Goal: Information Seeking & Learning: Learn about a topic

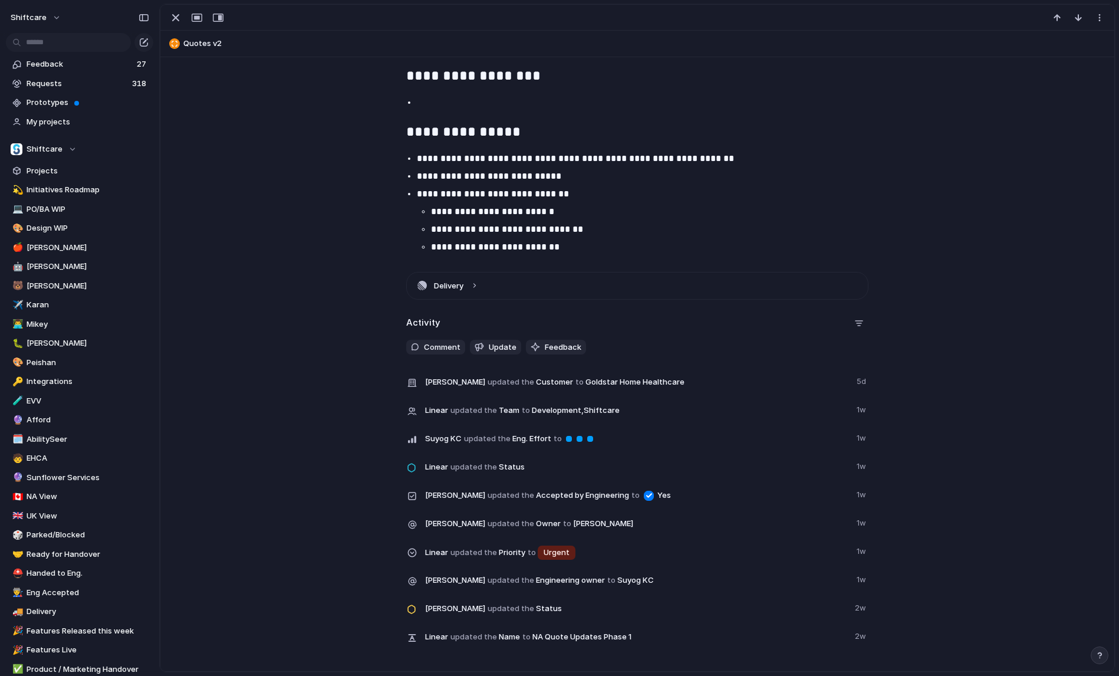
scroll to position [2741, 0]
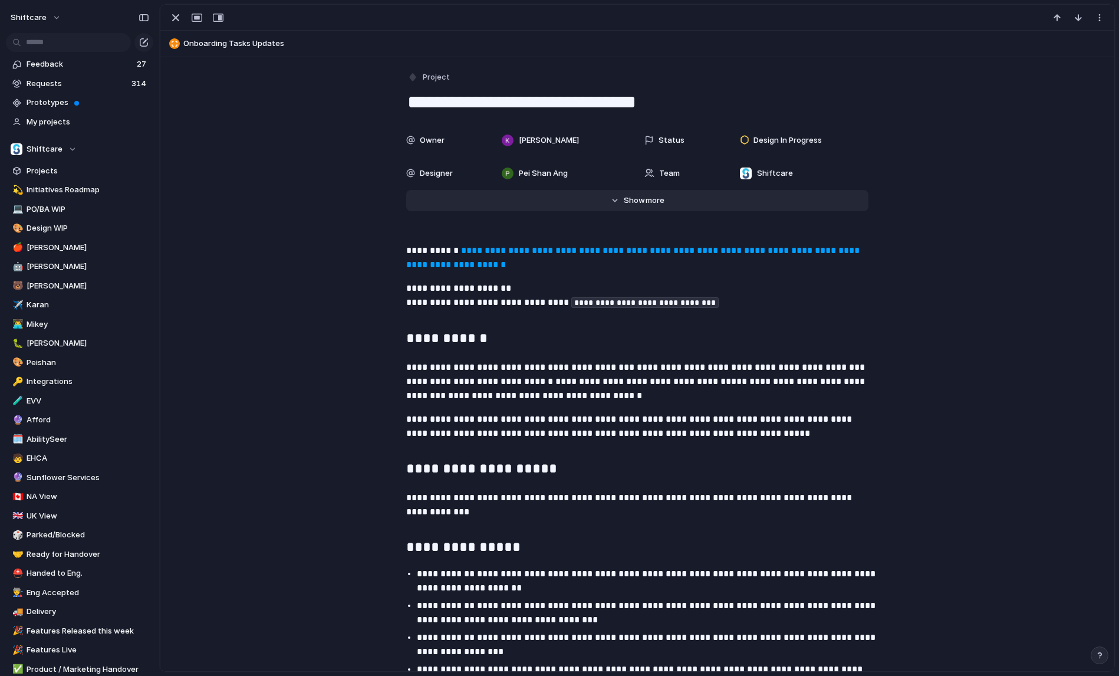
click at [638, 198] on span "Show" at bounding box center [634, 201] width 21 height 12
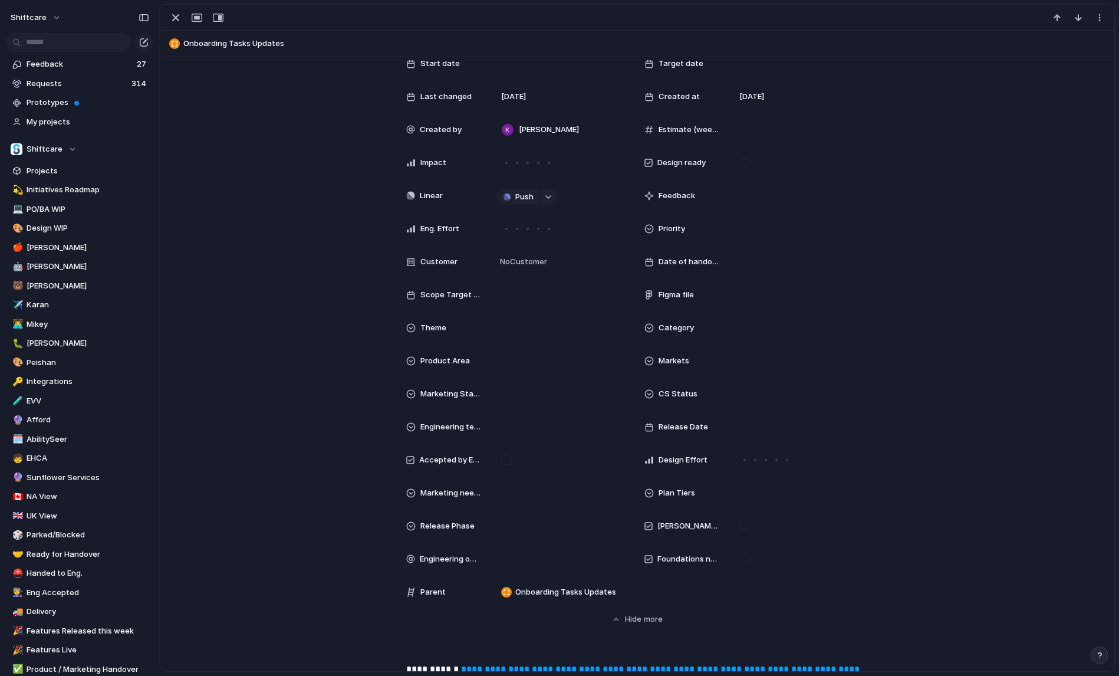
scroll to position [139, 0]
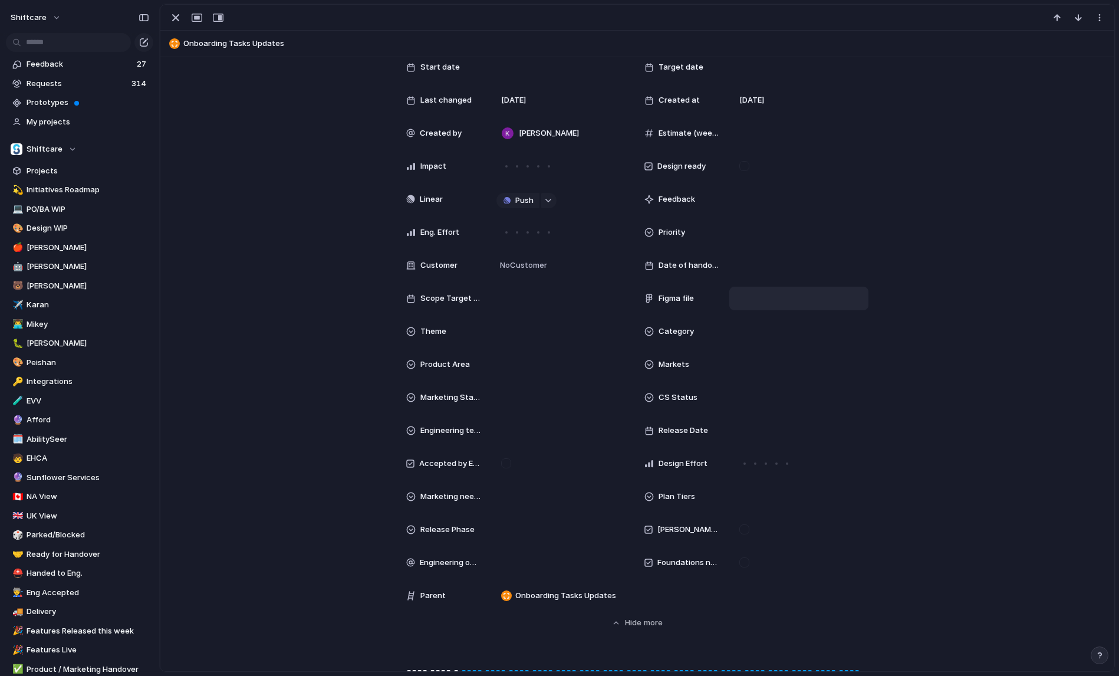
click at [743, 299] on div at bounding box center [799, 298] width 129 height 13
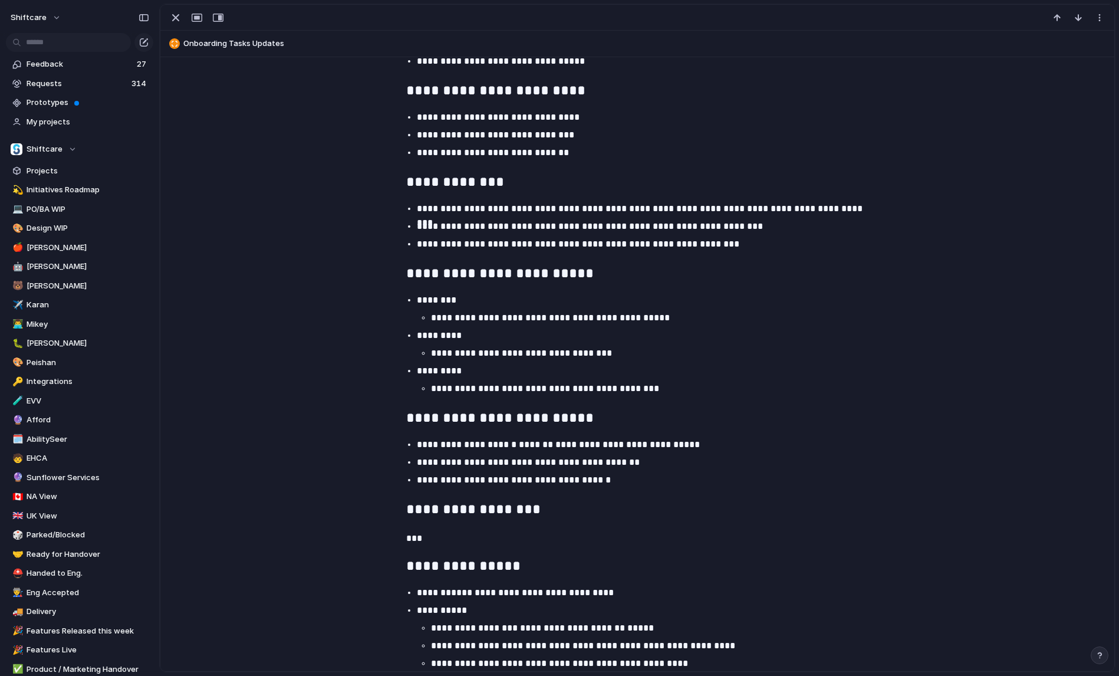
scroll to position [1984, 0]
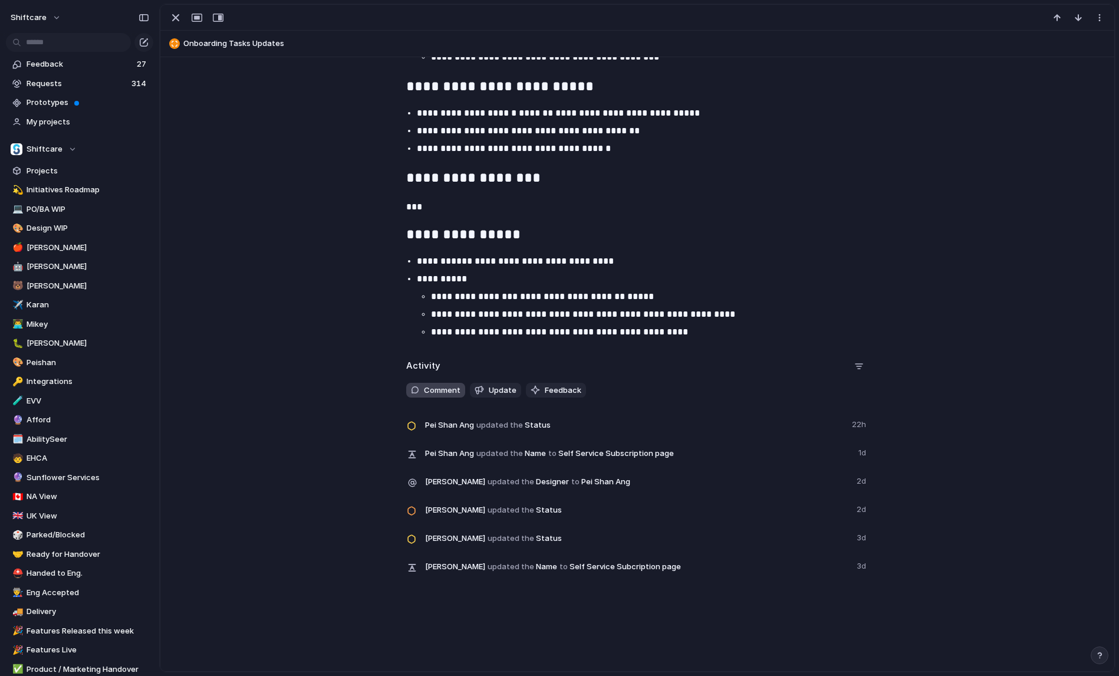
click at [448, 396] on button "Comment" at bounding box center [435, 390] width 59 height 15
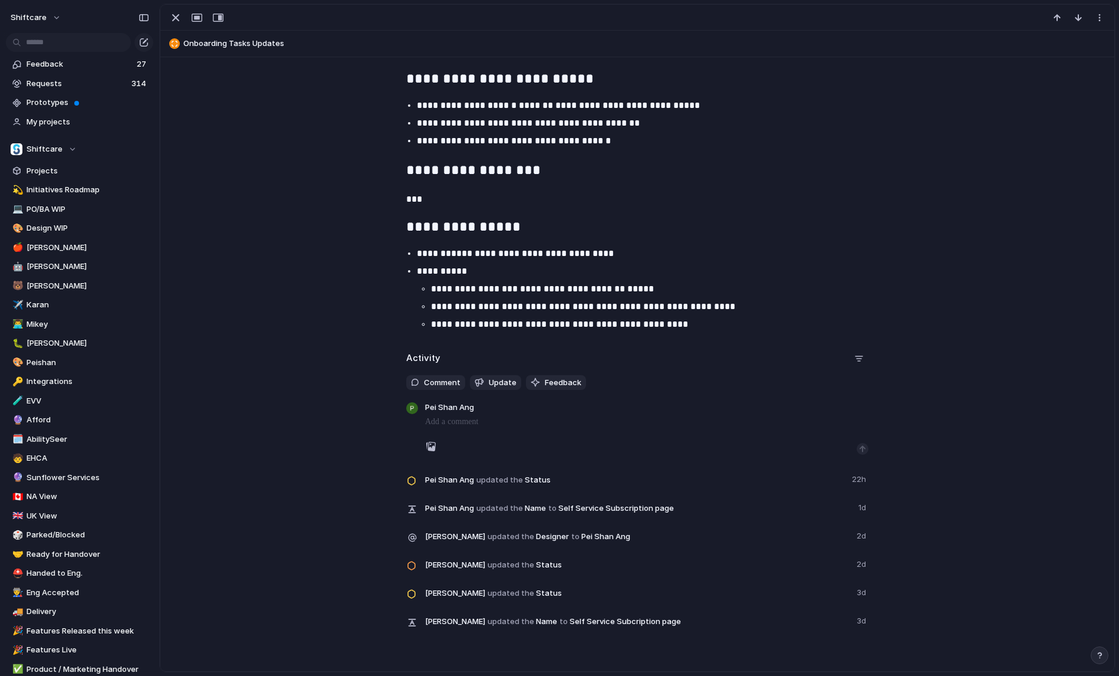
scroll to position [2174, 0]
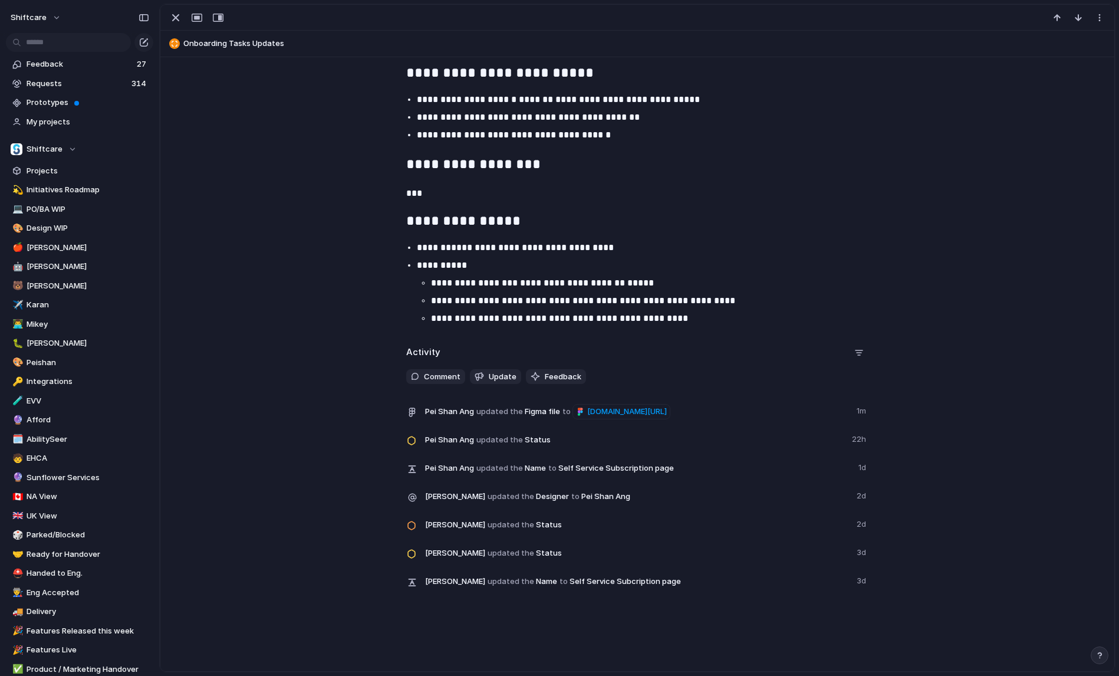
click at [936, 430] on div "Activity Comment Update Feedback Pei Shan Ang updated the Figma file to figma.c…" at bounding box center [638, 472] width 926 height 258
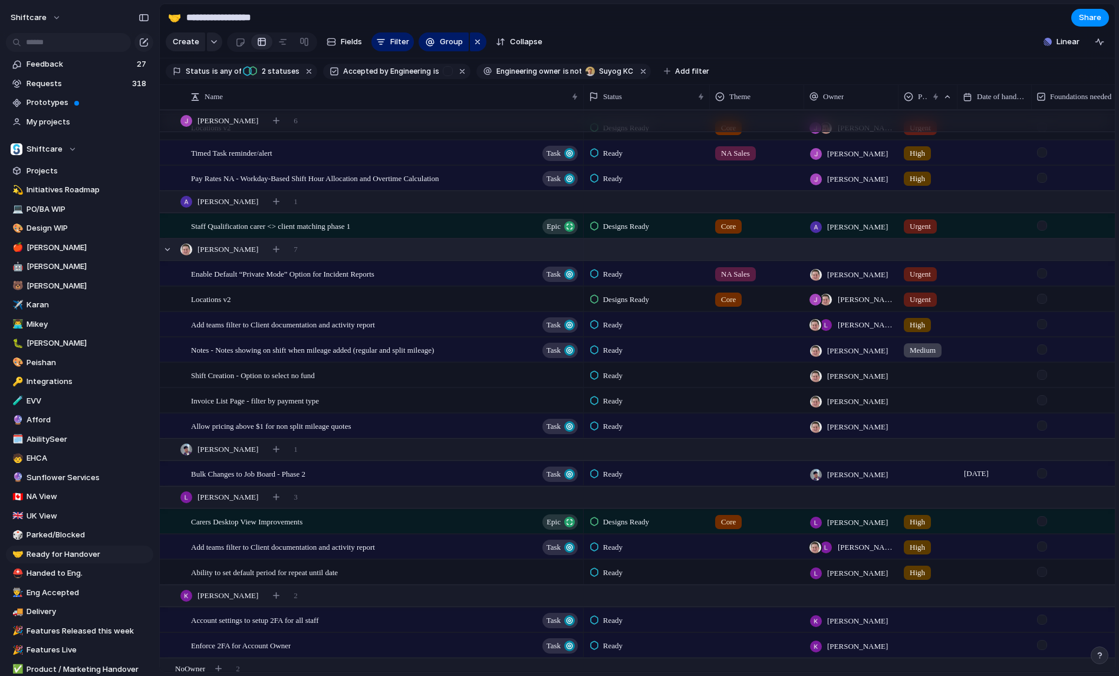
scroll to position [226, 0]
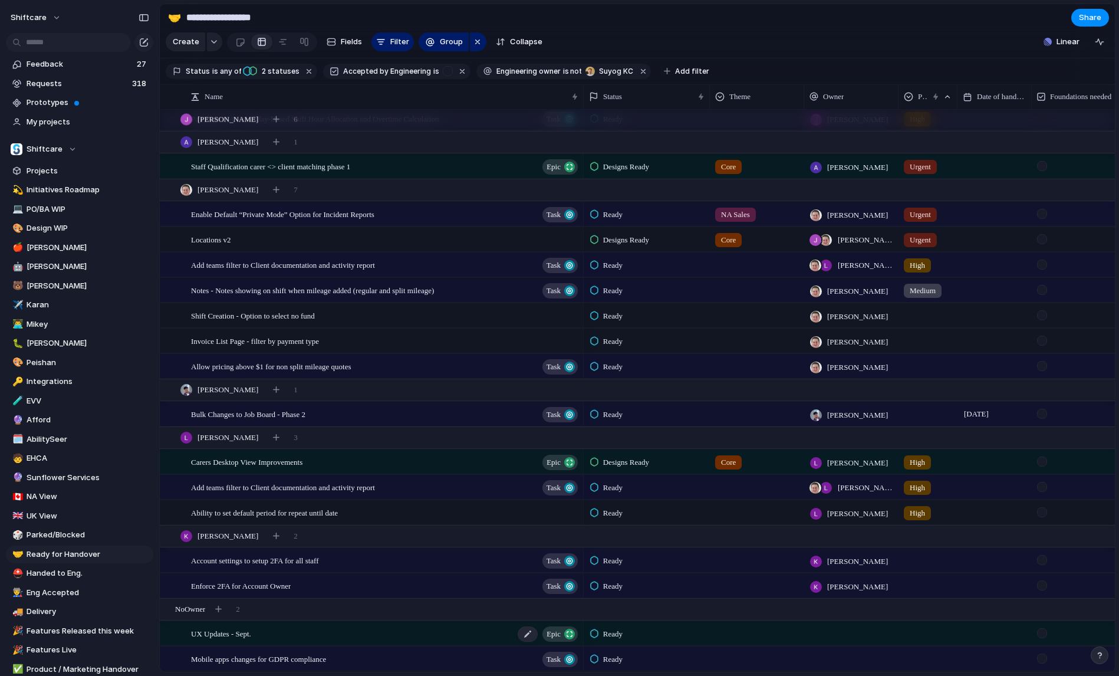
click at [245, 634] on span "UX Updates - Sept." at bounding box center [221, 633] width 60 height 14
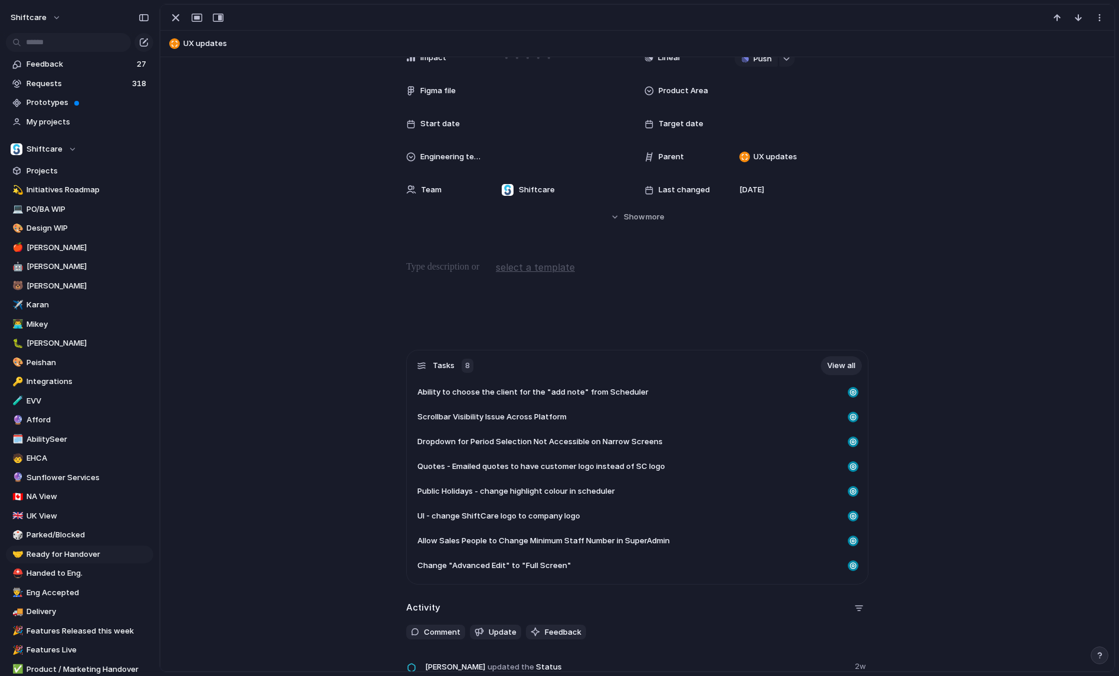
scroll to position [305, 0]
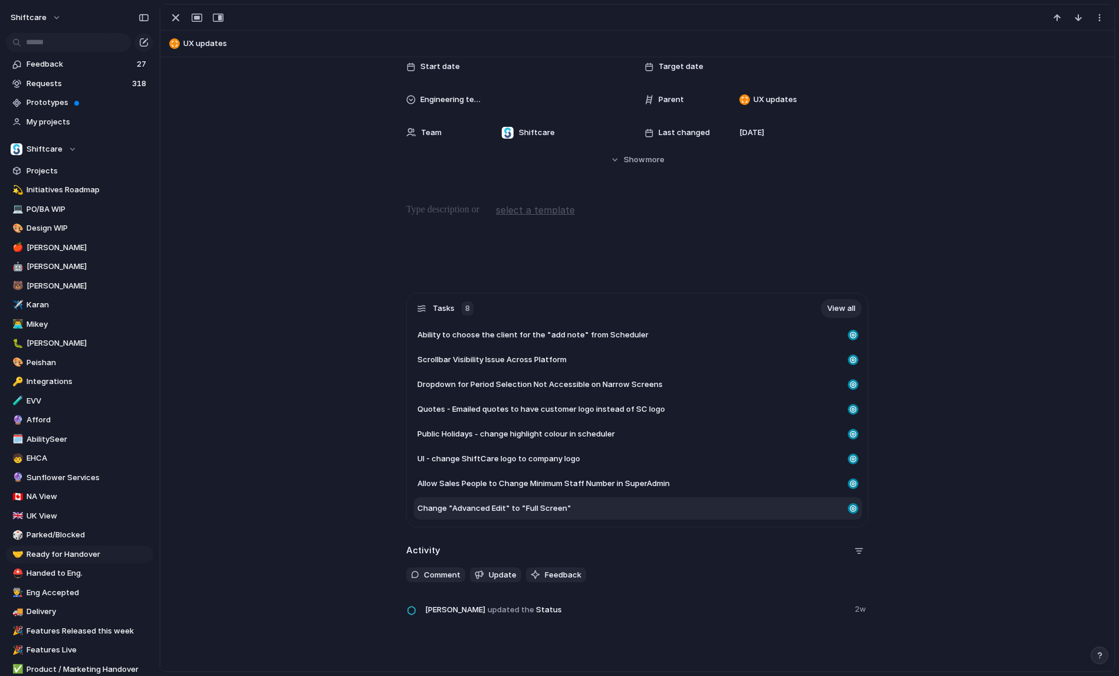
click at [517, 514] on span "Change "Advanced Edit" to "Full Screen"" at bounding box center [494, 508] width 154 height 12
type textarea "**********"
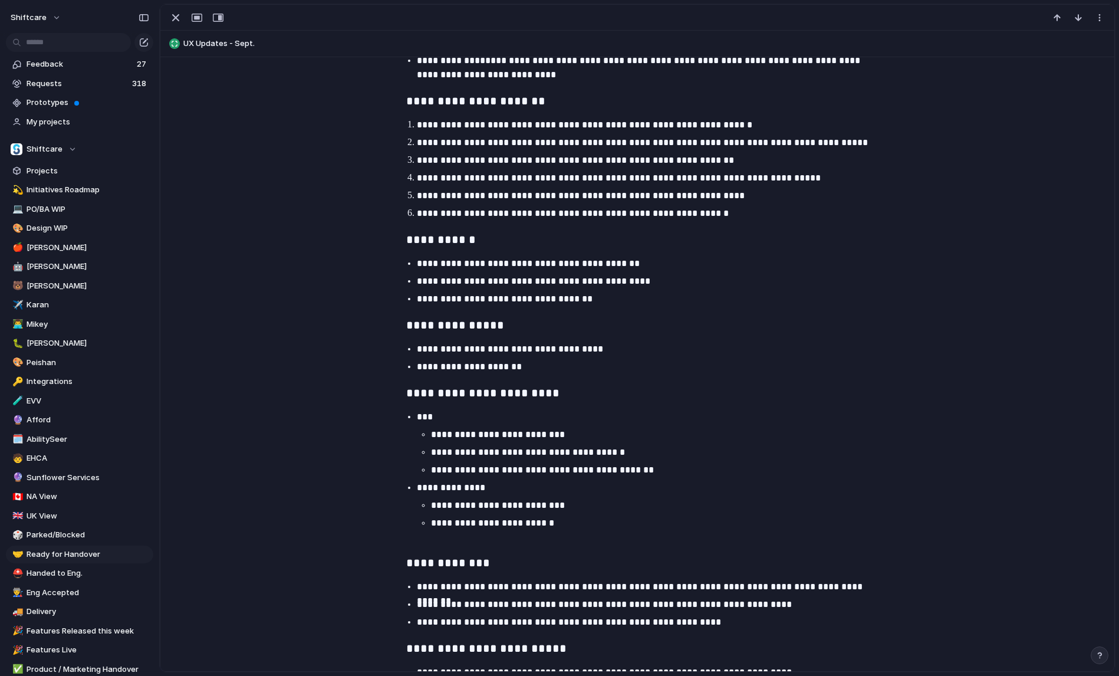
scroll to position [1371, 0]
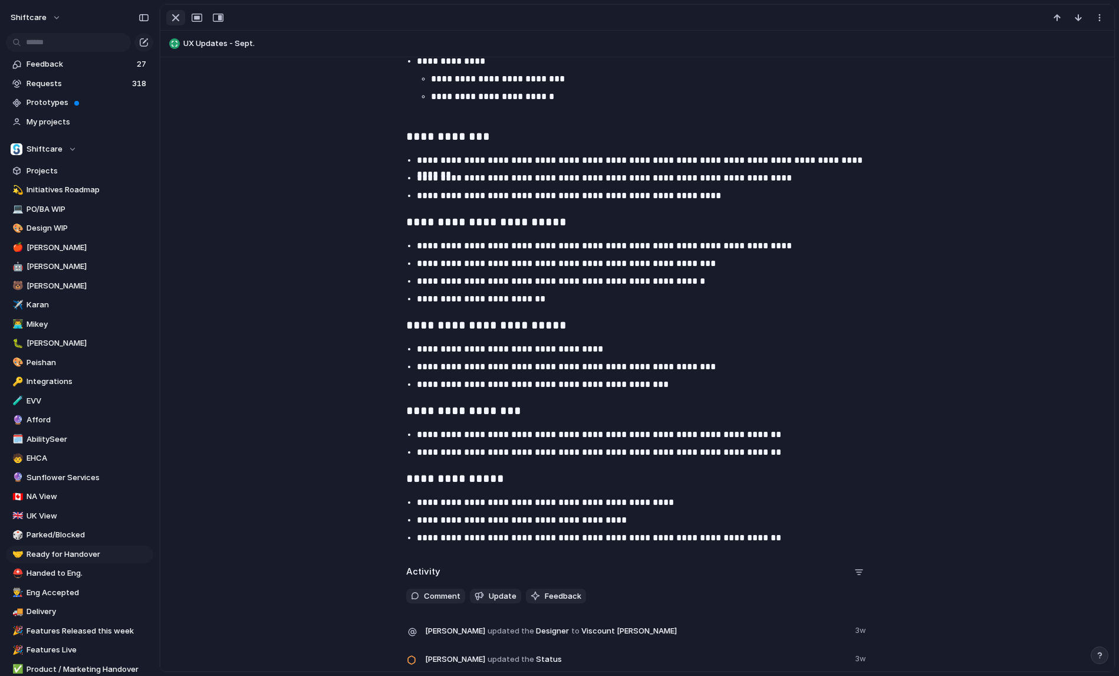
click at [175, 19] on div "button" at bounding box center [176, 18] width 14 height 14
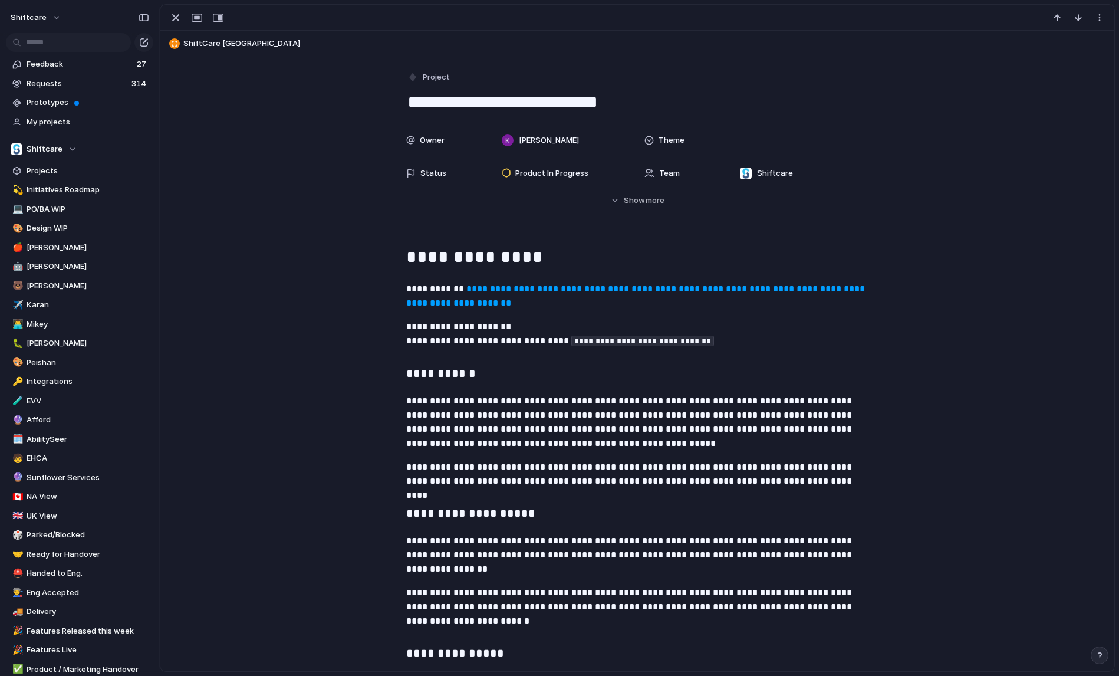
scroll to position [735, 0]
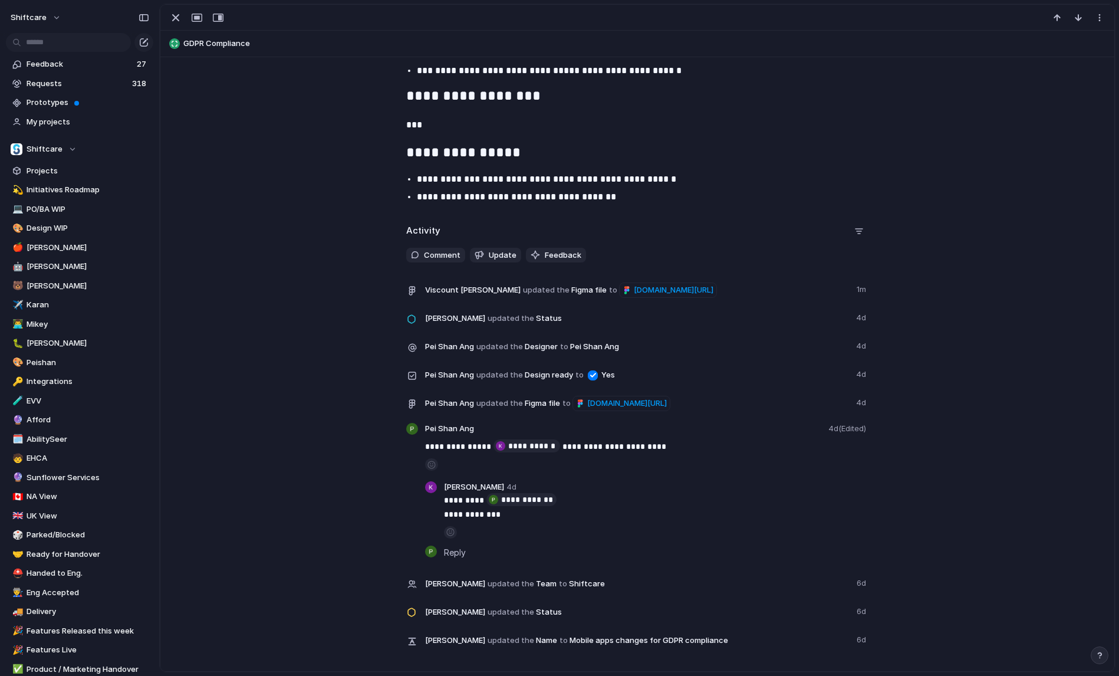
scroll to position [1354, 0]
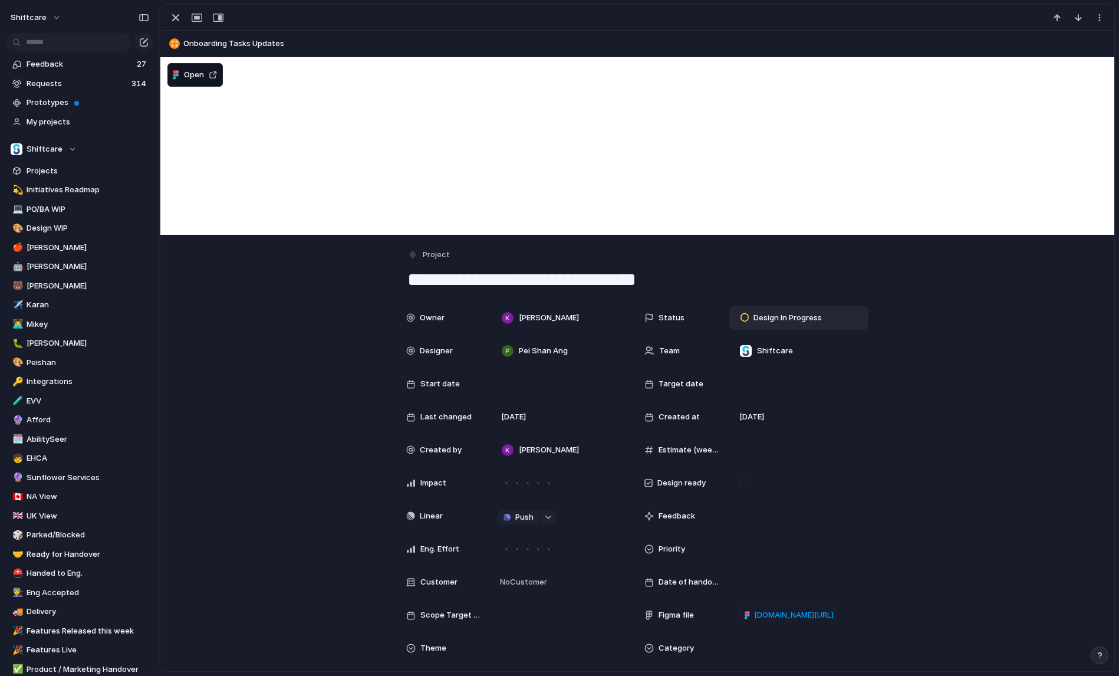
click at [798, 318] on span "Design In Progress" at bounding box center [788, 318] width 68 height 12
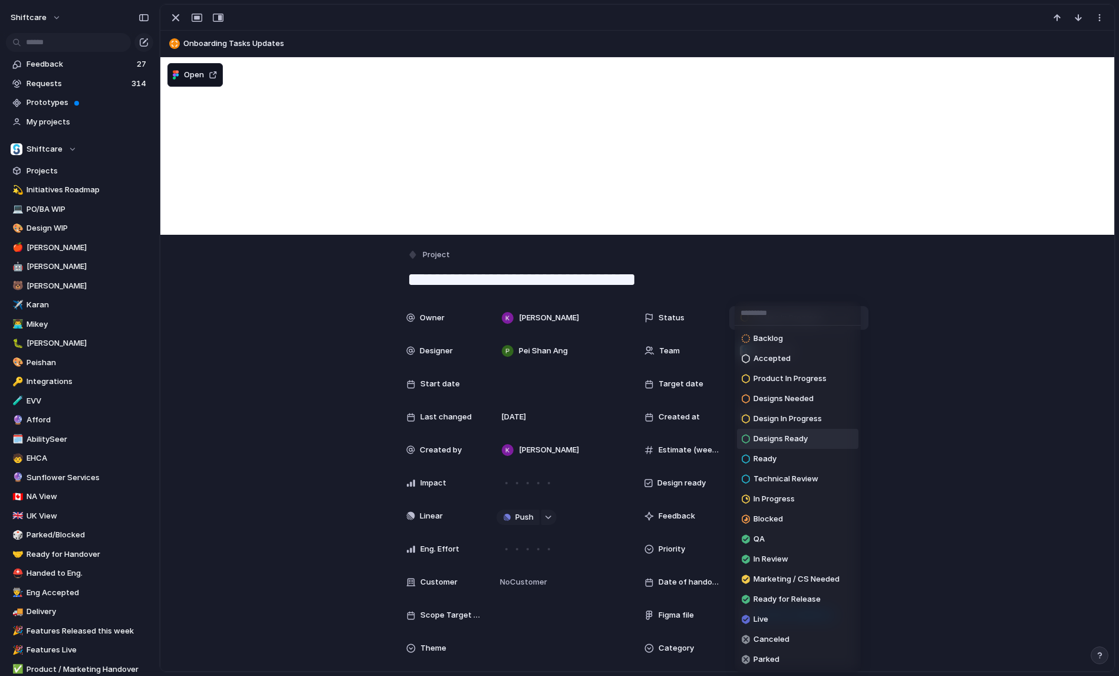
click at [800, 440] on span "Designs Ready" at bounding box center [781, 439] width 54 height 12
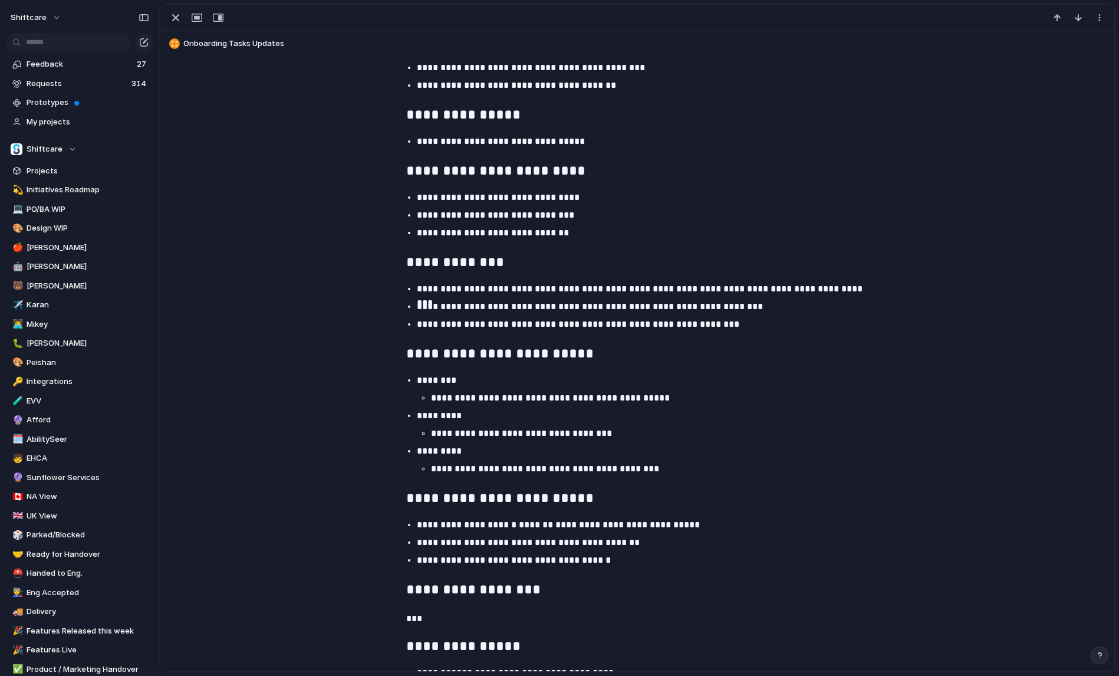
scroll to position [2229, 0]
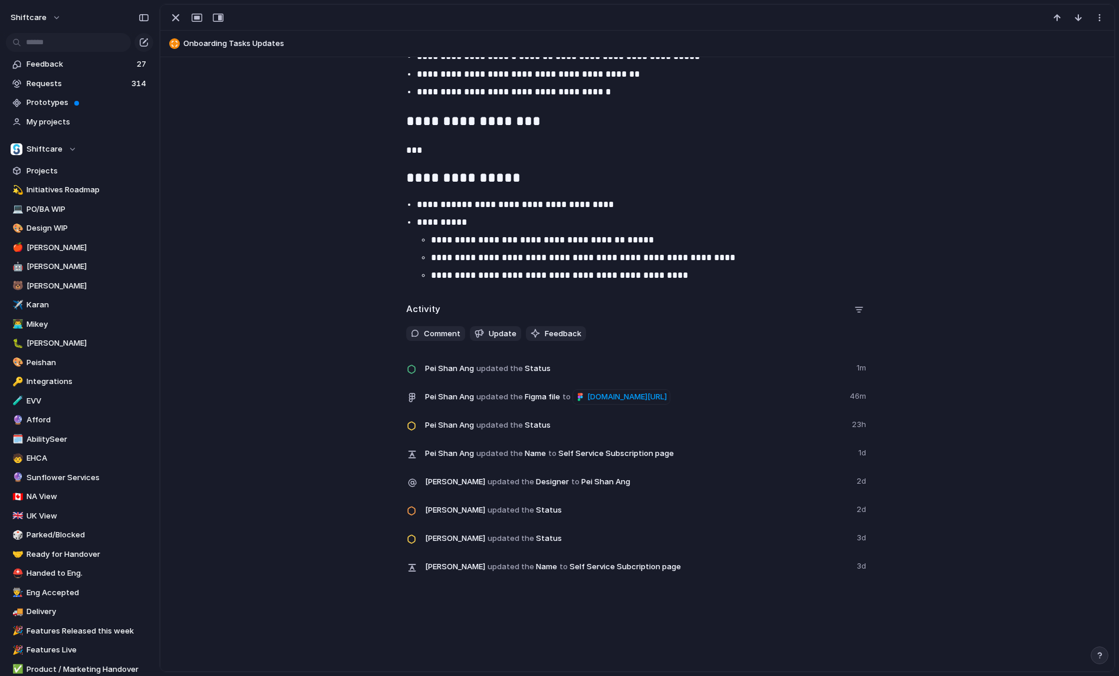
click at [216, 45] on span "Onboarding Tasks Updates" at bounding box center [646, 44] width 926 height 12
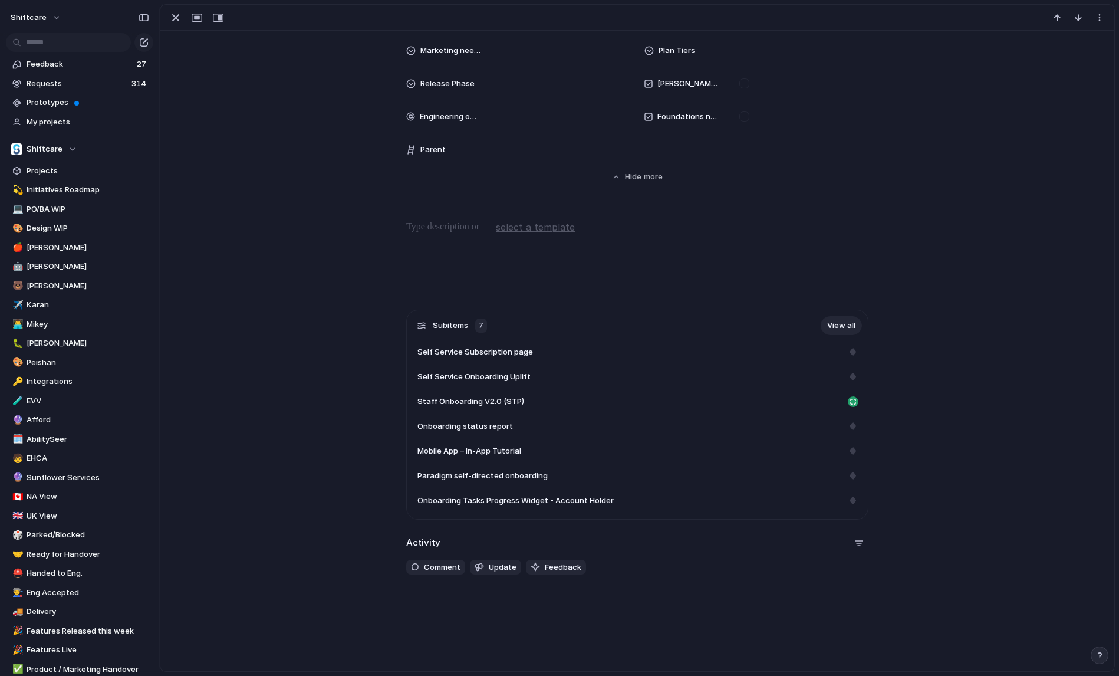
scroll to position [560, 0]
click at [482, 452] on span "Mobile App – In-App Tutorial" at bounding box center [469, 451] width 104 height 12
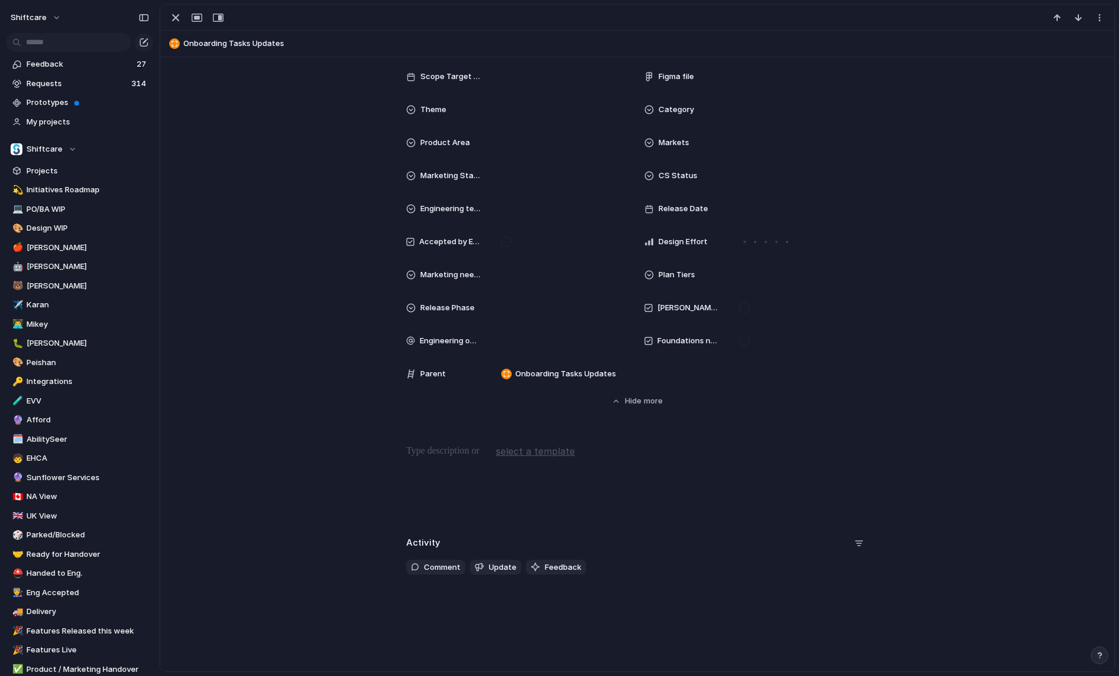
click at [205, 42] on span "Onboarding Tasks Updates" at bounding box center [646, 44] width 926 height 12
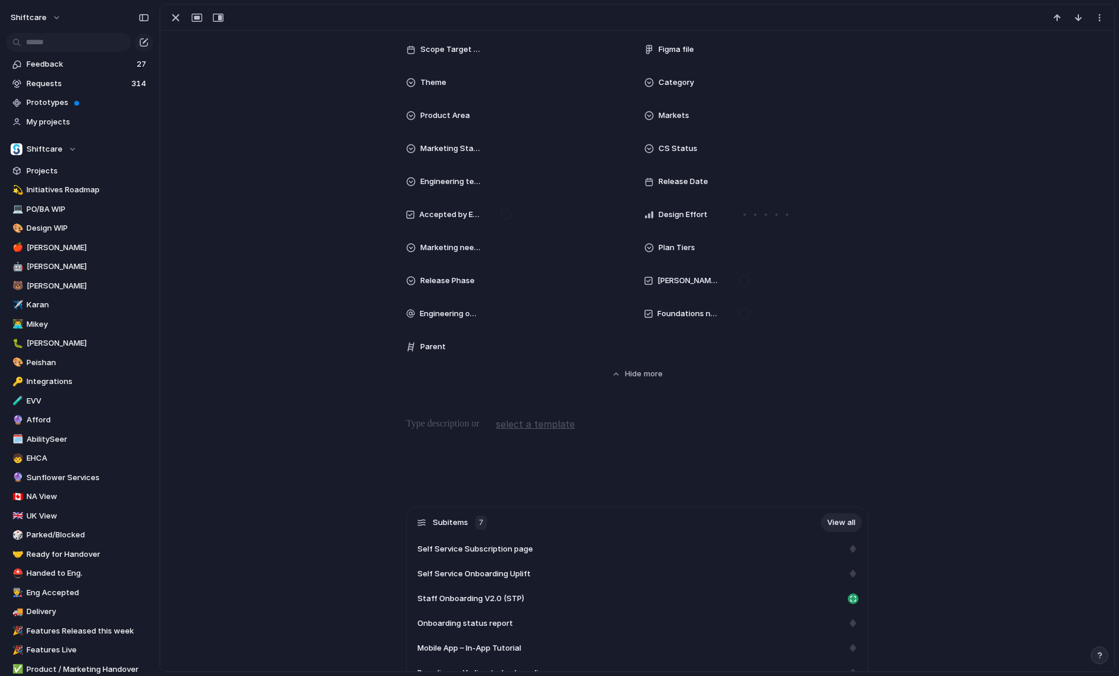
scroll to position [560, 0]
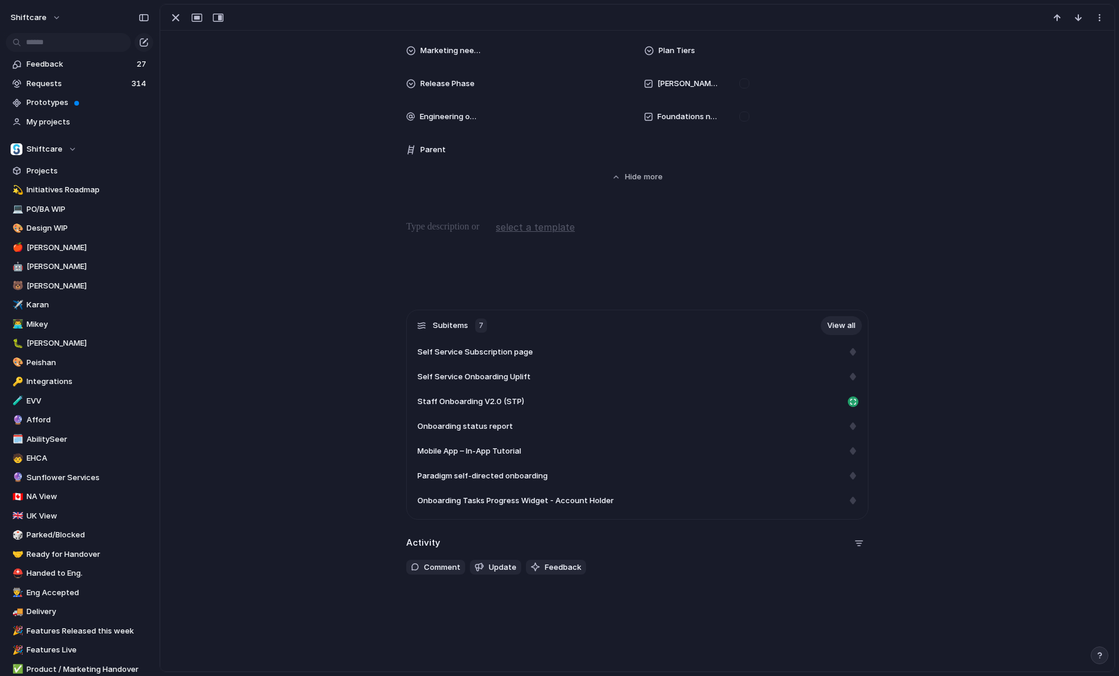
click at [854, 322] on link "View all" at bounding box center [841, 325] width 41 height 19
click at [843, 325] on link "View all" at bounding box center [841, 325] width 41 height 19
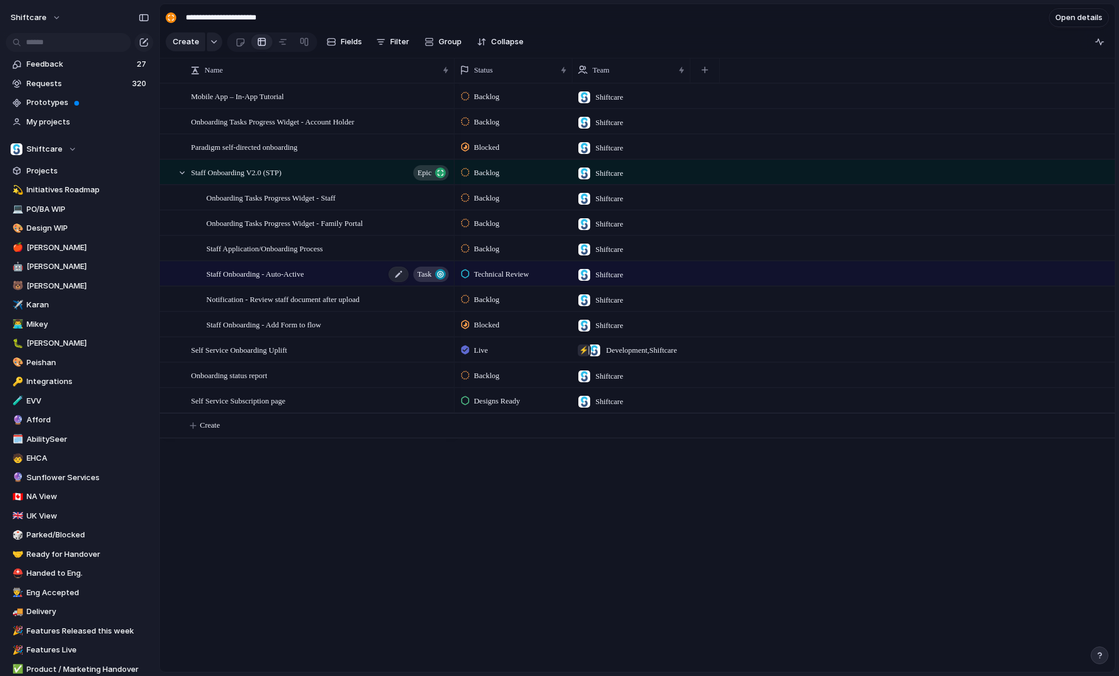
click at [262, 272] on span "Staff Onboarding - Auto-Active" at bounding box center [254, 274] width 97 height 14
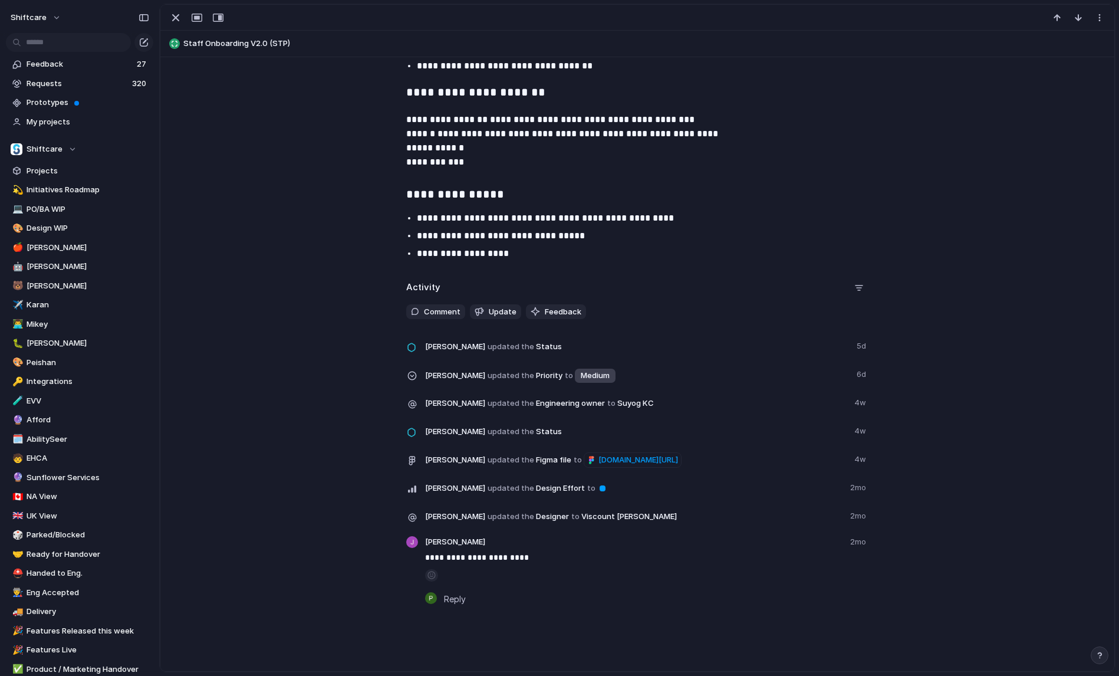
scroll to position [1197, 0]
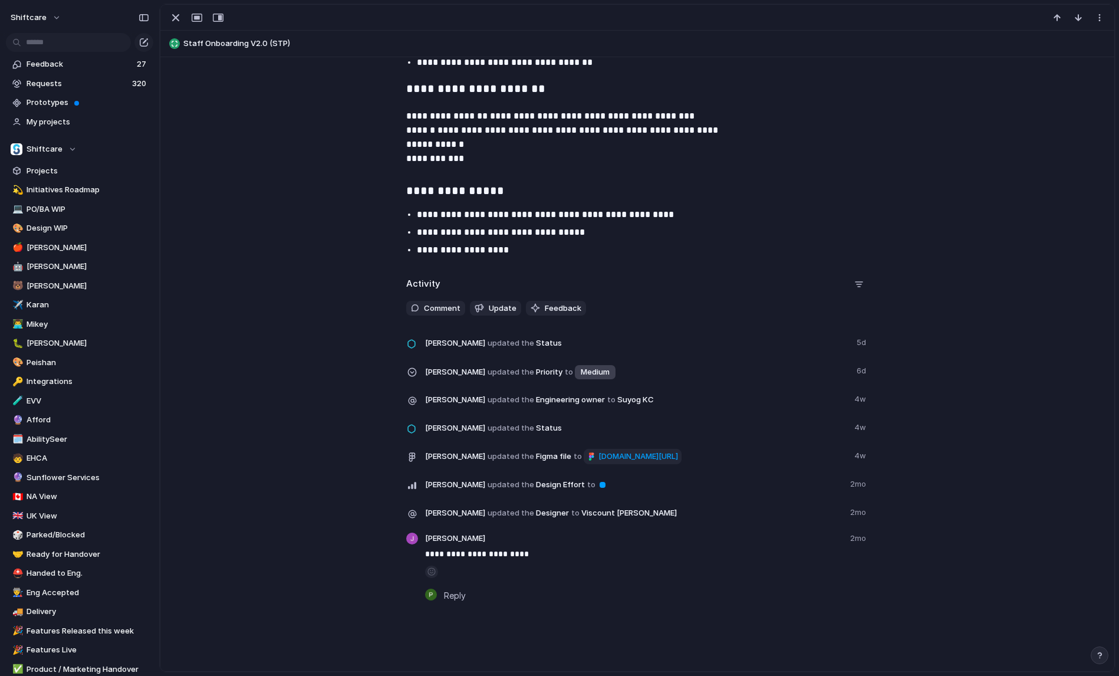
click at [598, 462] on span "figma.com/board/6ocSkeAyWpccQEmuj8w4MK/Staff-Onboarding---Auto-Active?node-id=0…" at bounding box center [638, 456] width 80 height 12
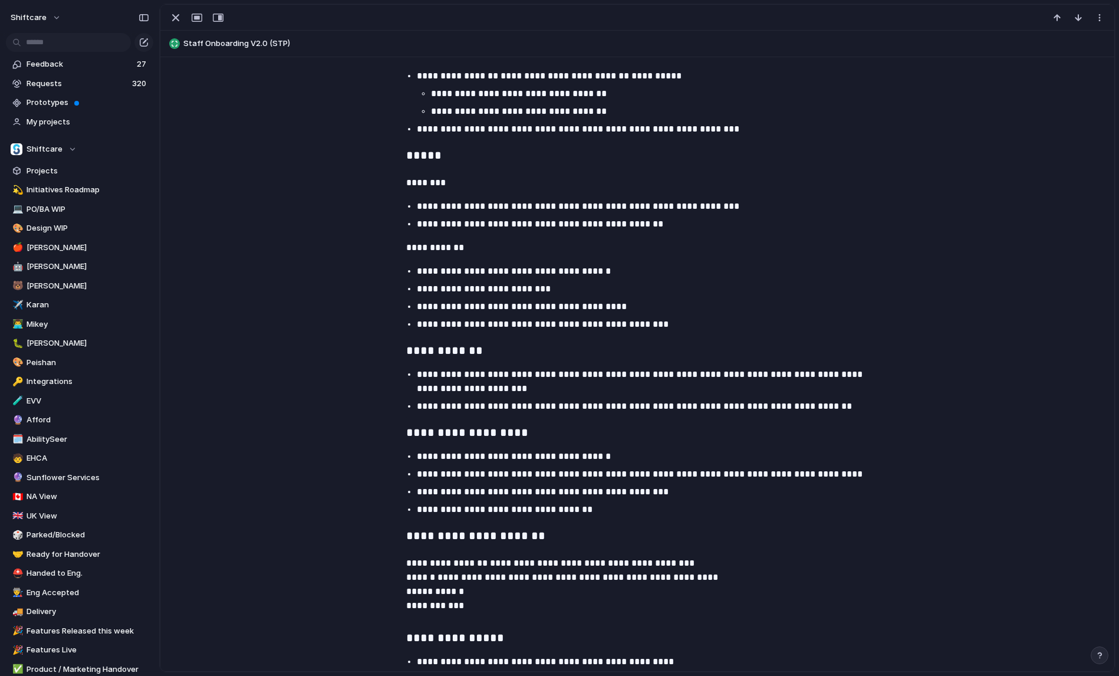
scroll to position [709, 0]
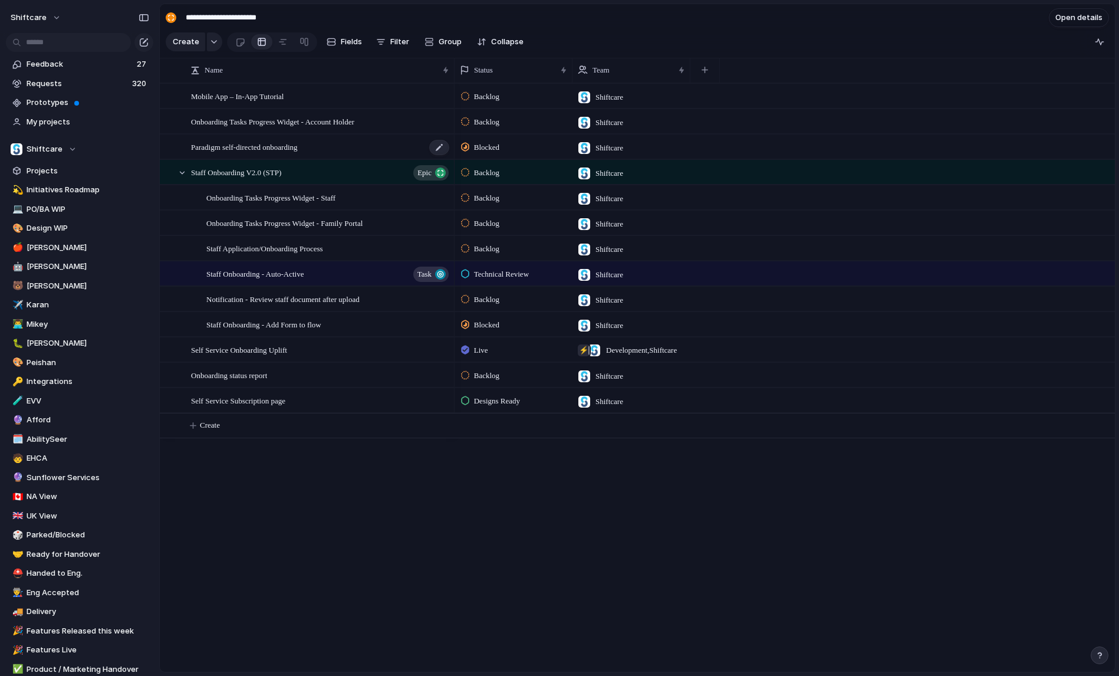
click at [270, 148] on span "Paradigm self-directed onboarding" at bounding box center [244, 147] width 107 height 14
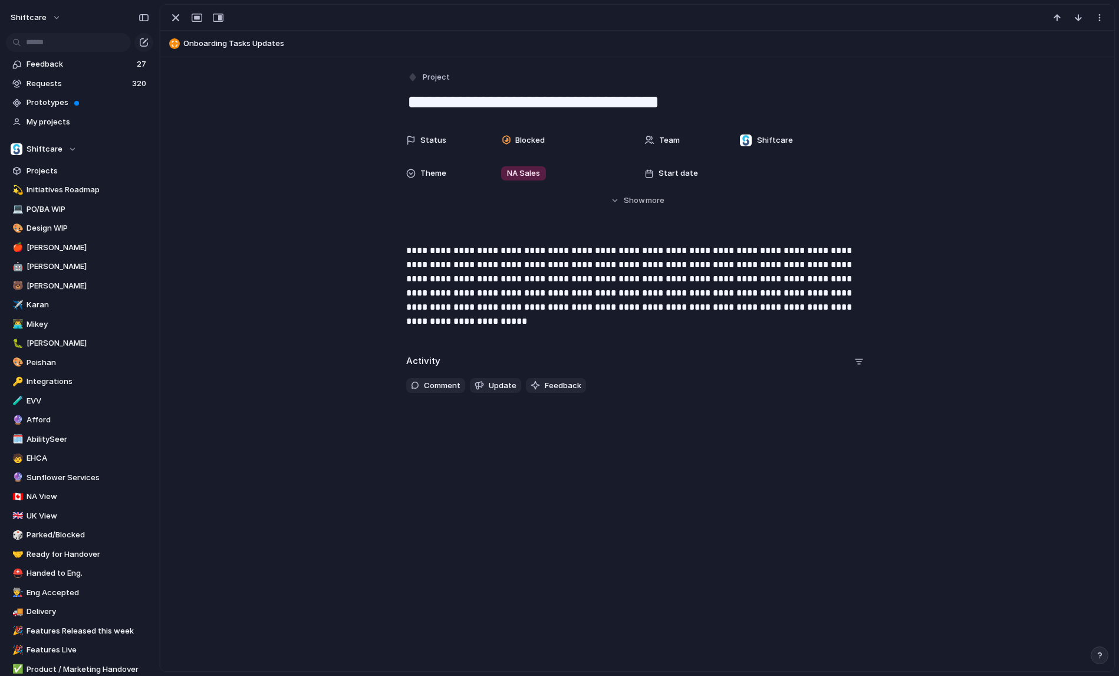
click at [206, 44] on span "Onboarding Tasks Updates" at bounding box center [646, 44] width 926 height 12
type textarea "**********"
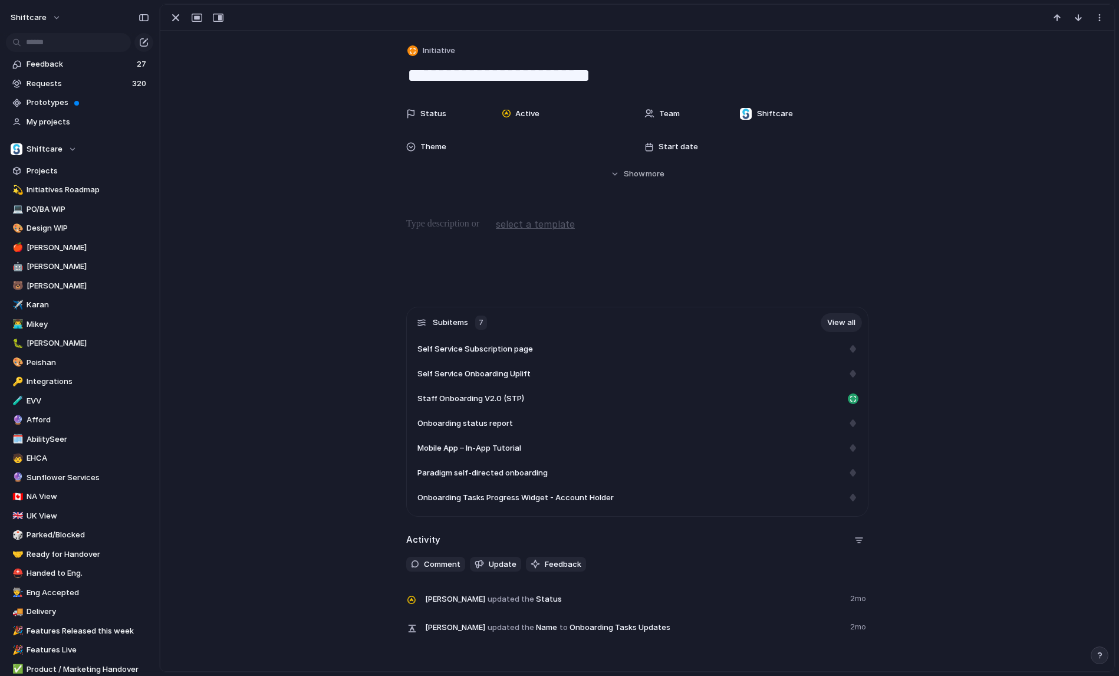
click at [840, 328] on link "View all" at bounding box center [841, 322] width 41 height 19
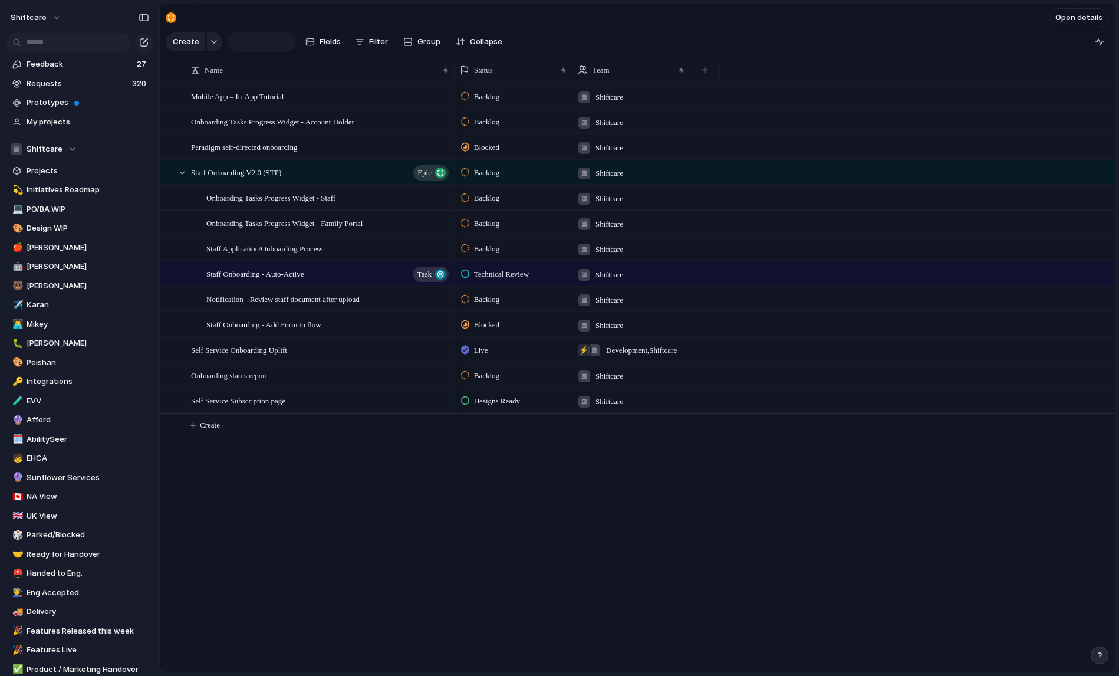
type input "**********"
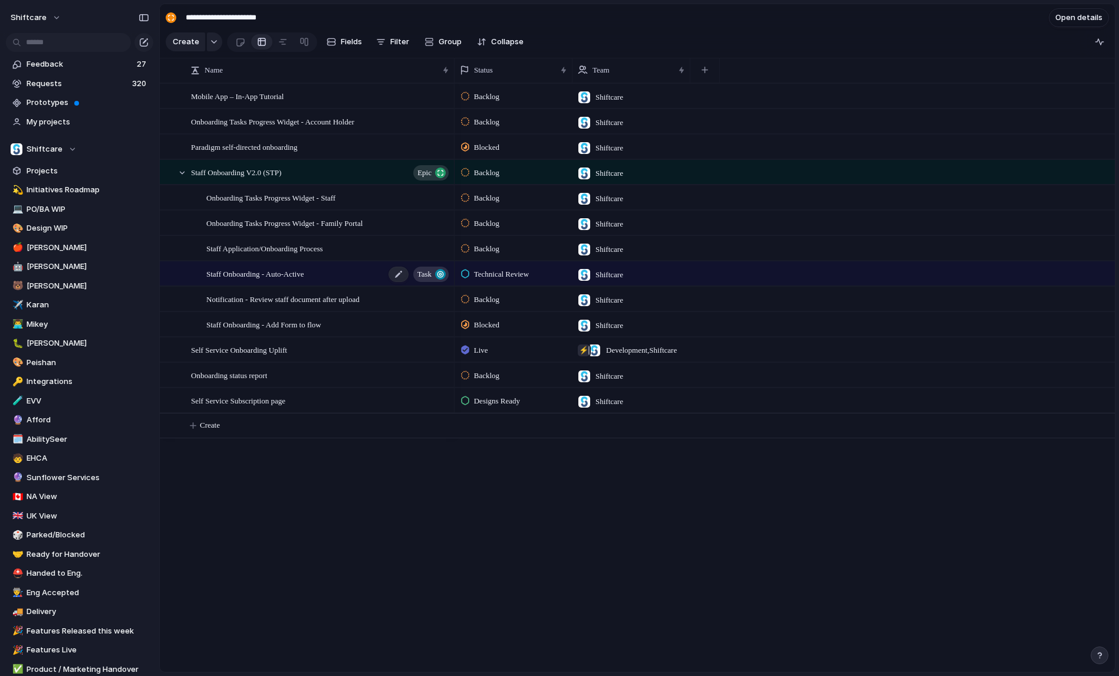
click at [282, 275] on span "Staff Onboarding - Auto-Active" at bounding box center [254, 274] width 97 height 14
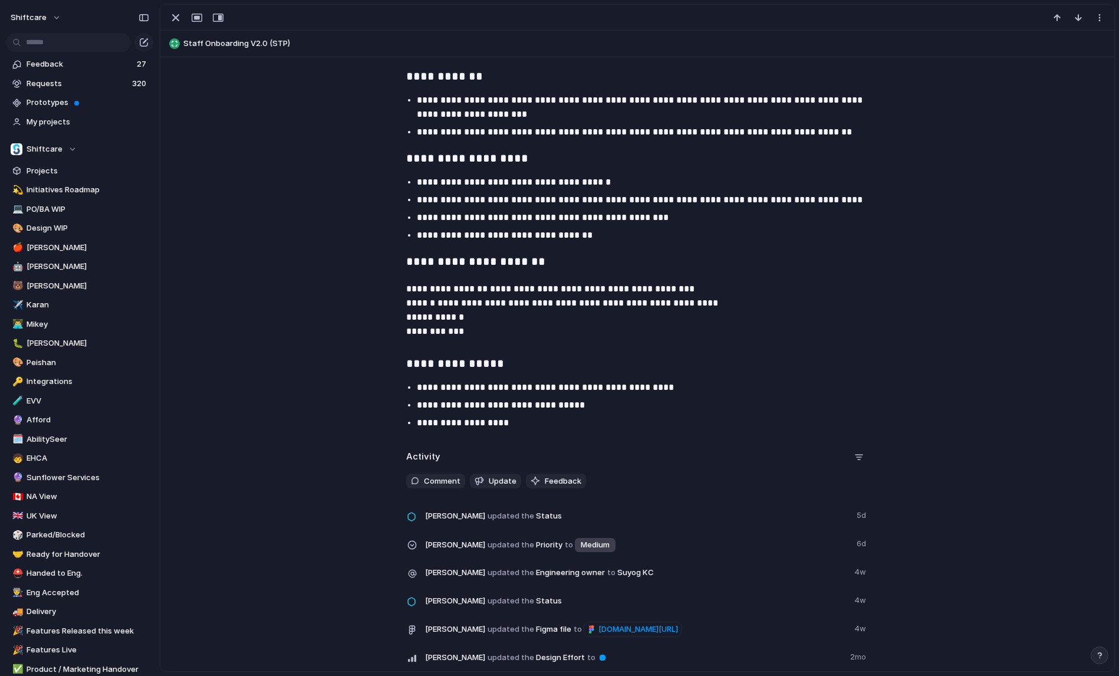
scroll to position [1024, 0]
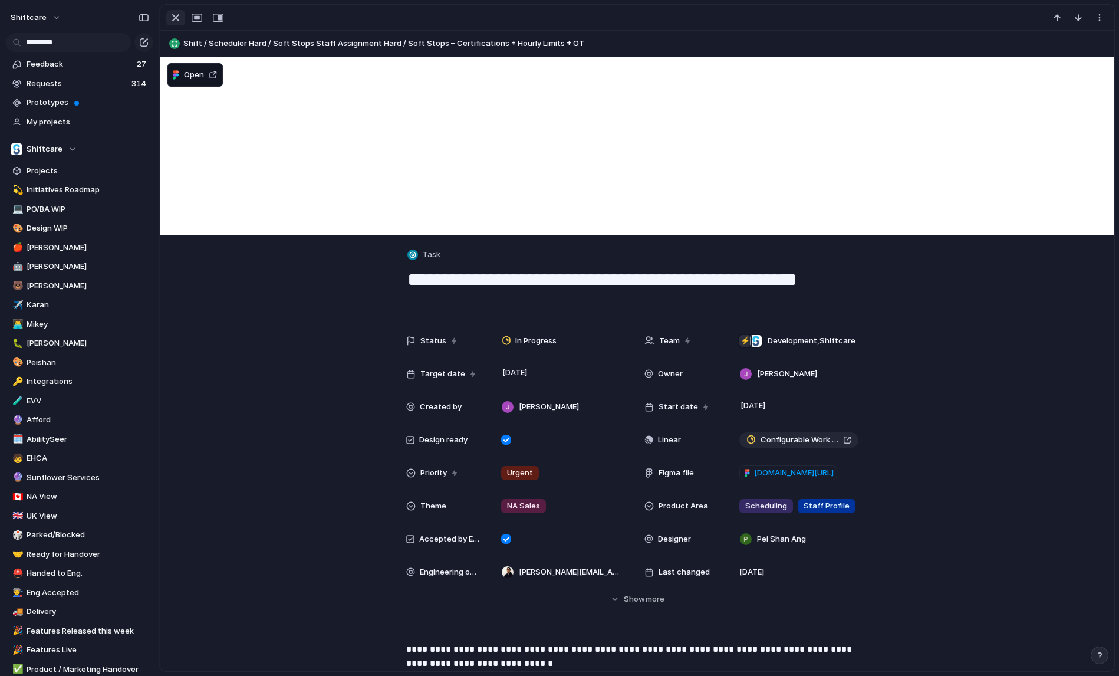
scroll to position [2039, 0]
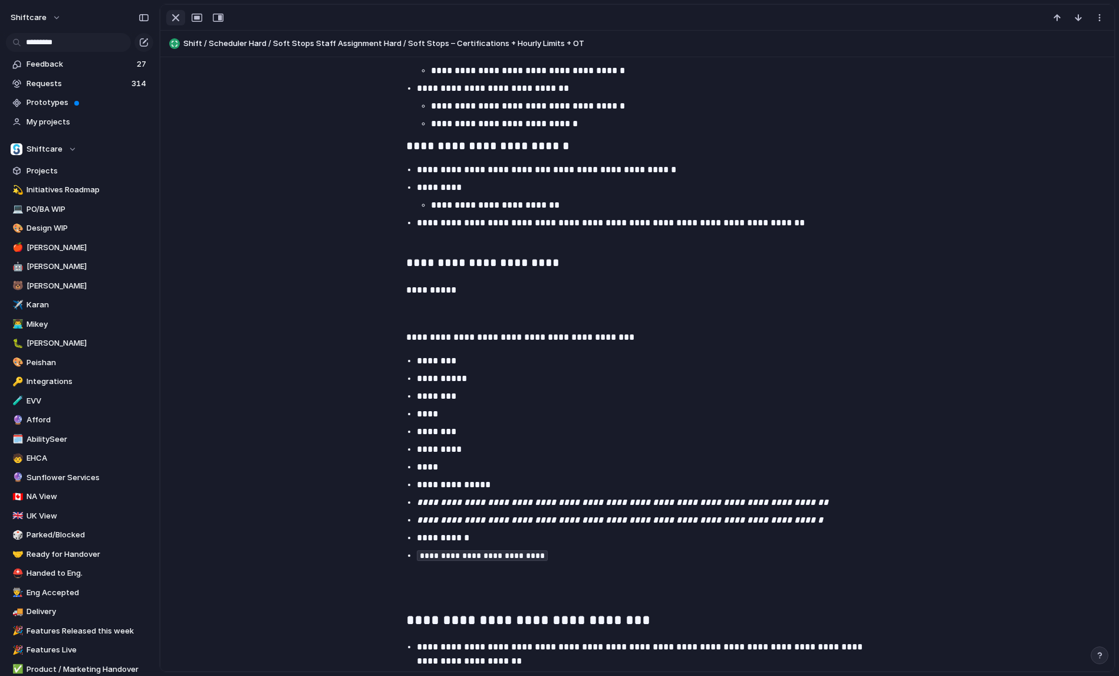
click at [176, 18] on div "button" at bounding box center [176, 18] width 14 height 14
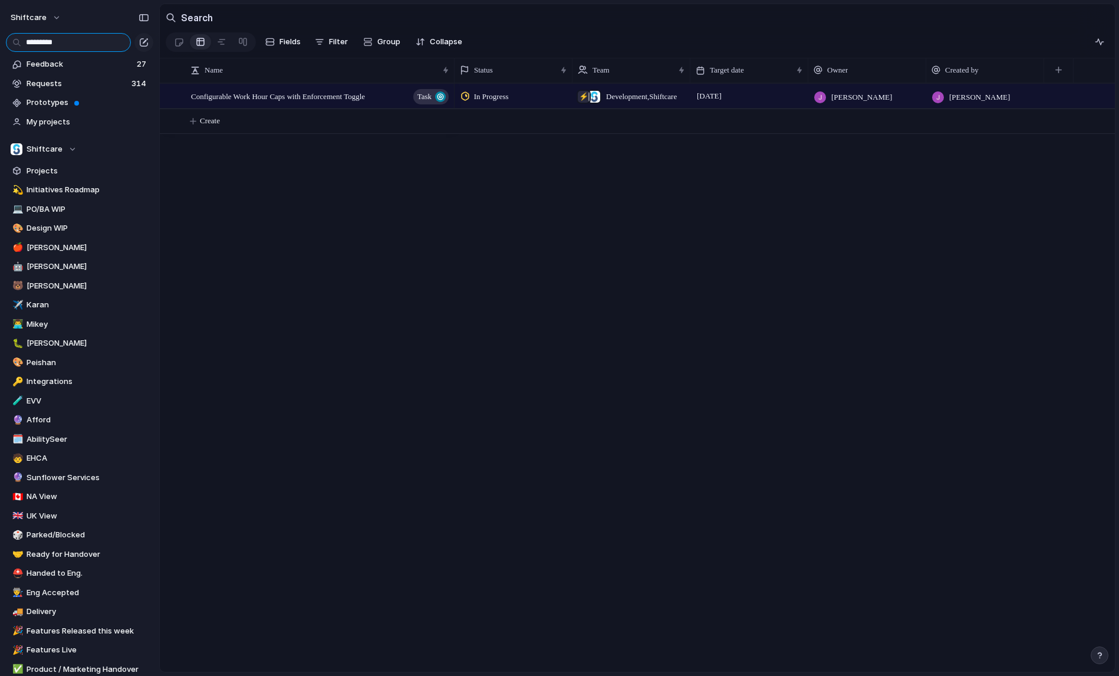
click at [86, 40] on input "*********" at bounding box center [68, 42] width 125 height 19
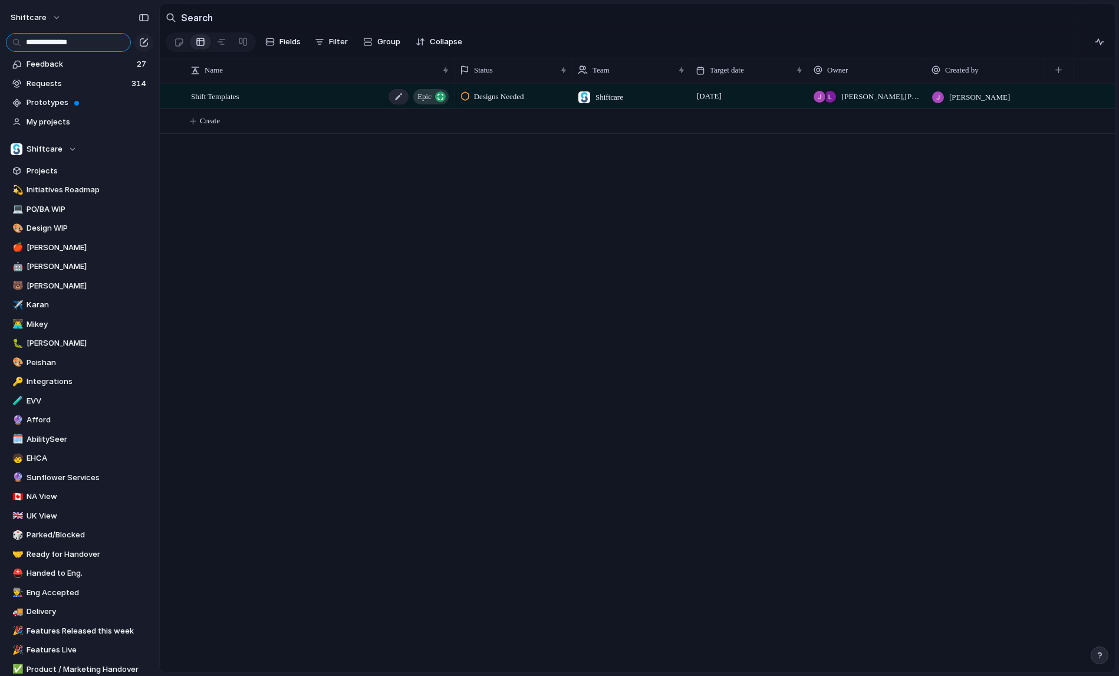
type input "**********"
click at [226, 93] on span "Shift Templates" at bounding box center [215, 96] width 48 height 14
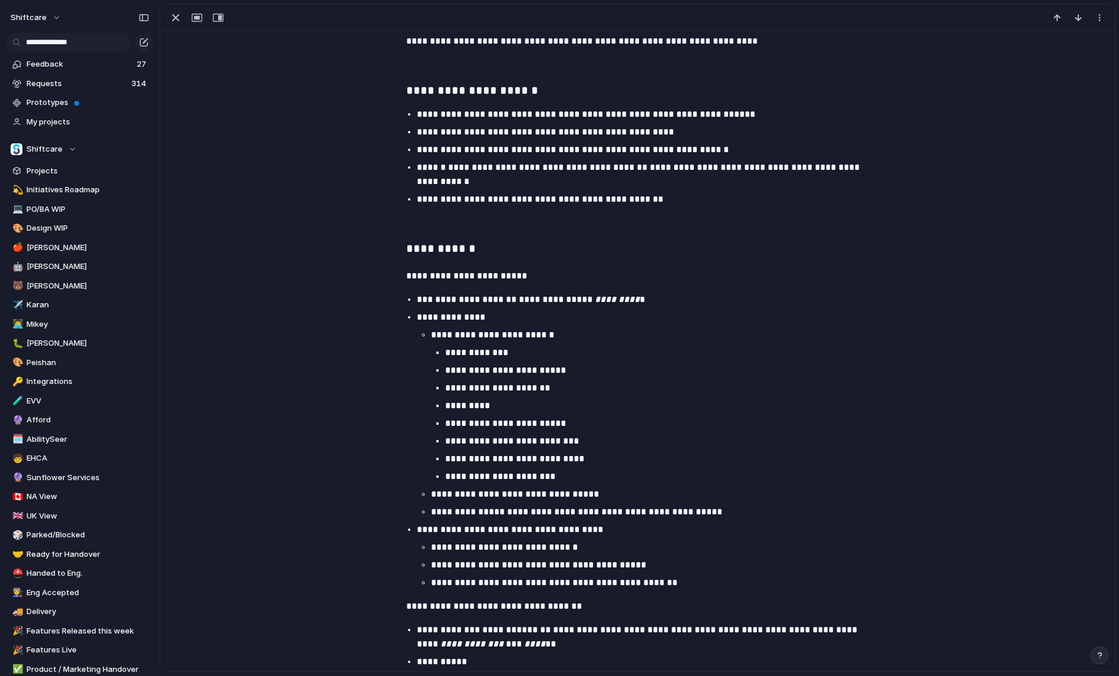
scroll to position [462, 0]
